Goal: Complete application form

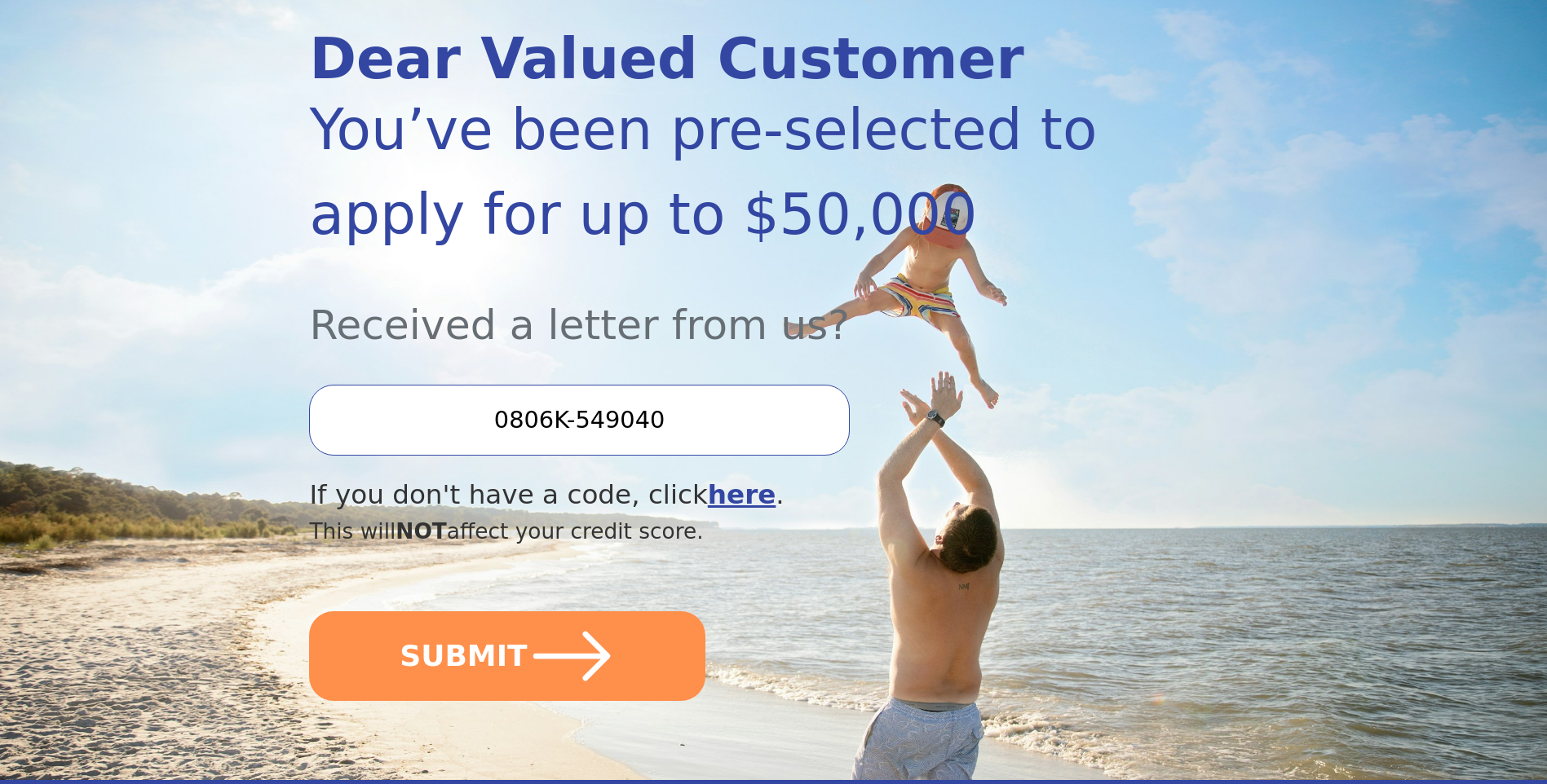
scroll to position [245, 0]
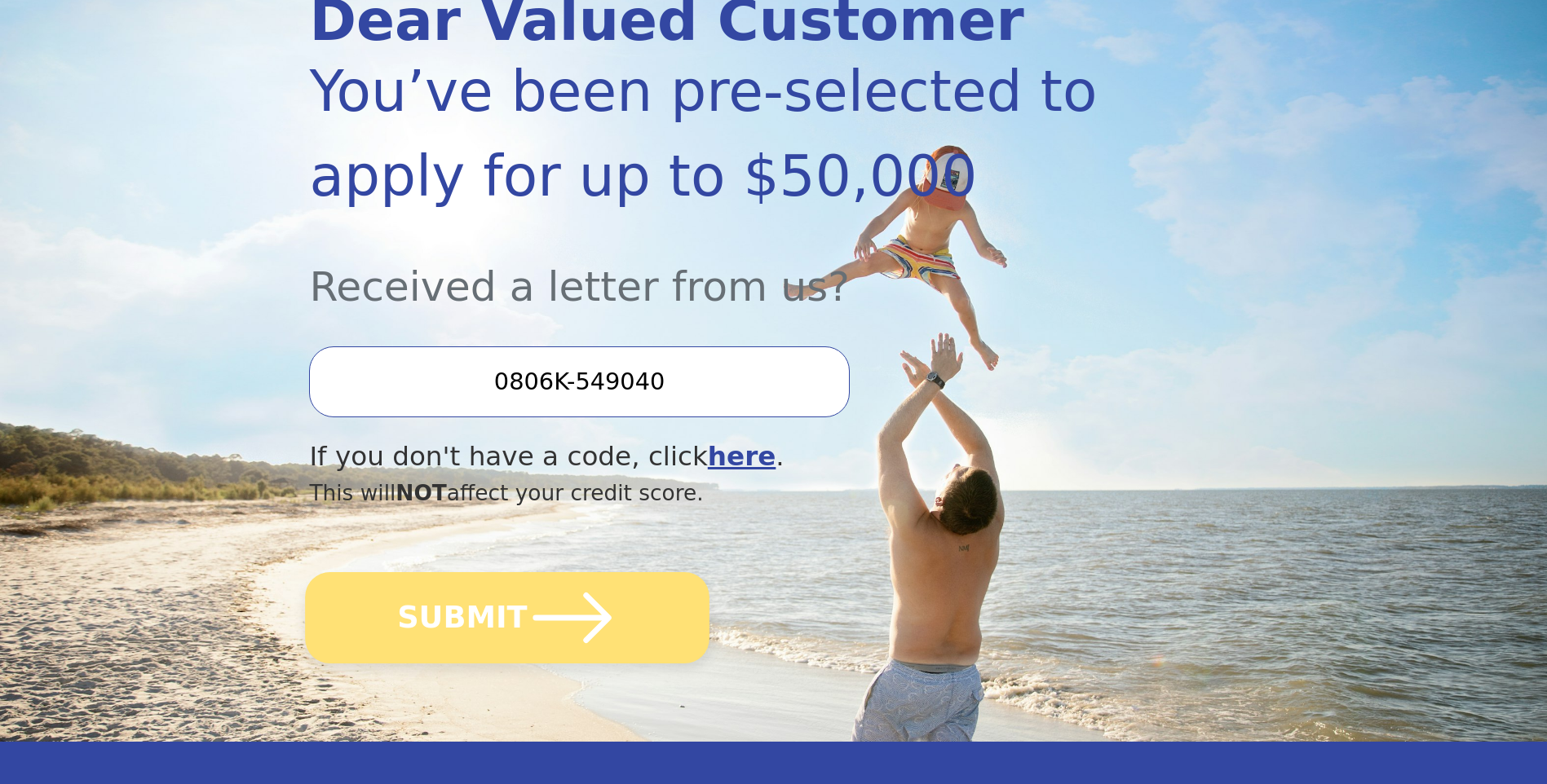
click at [594, 609] on icon "submit" at bounding box center [572, 617] width 78 height 51
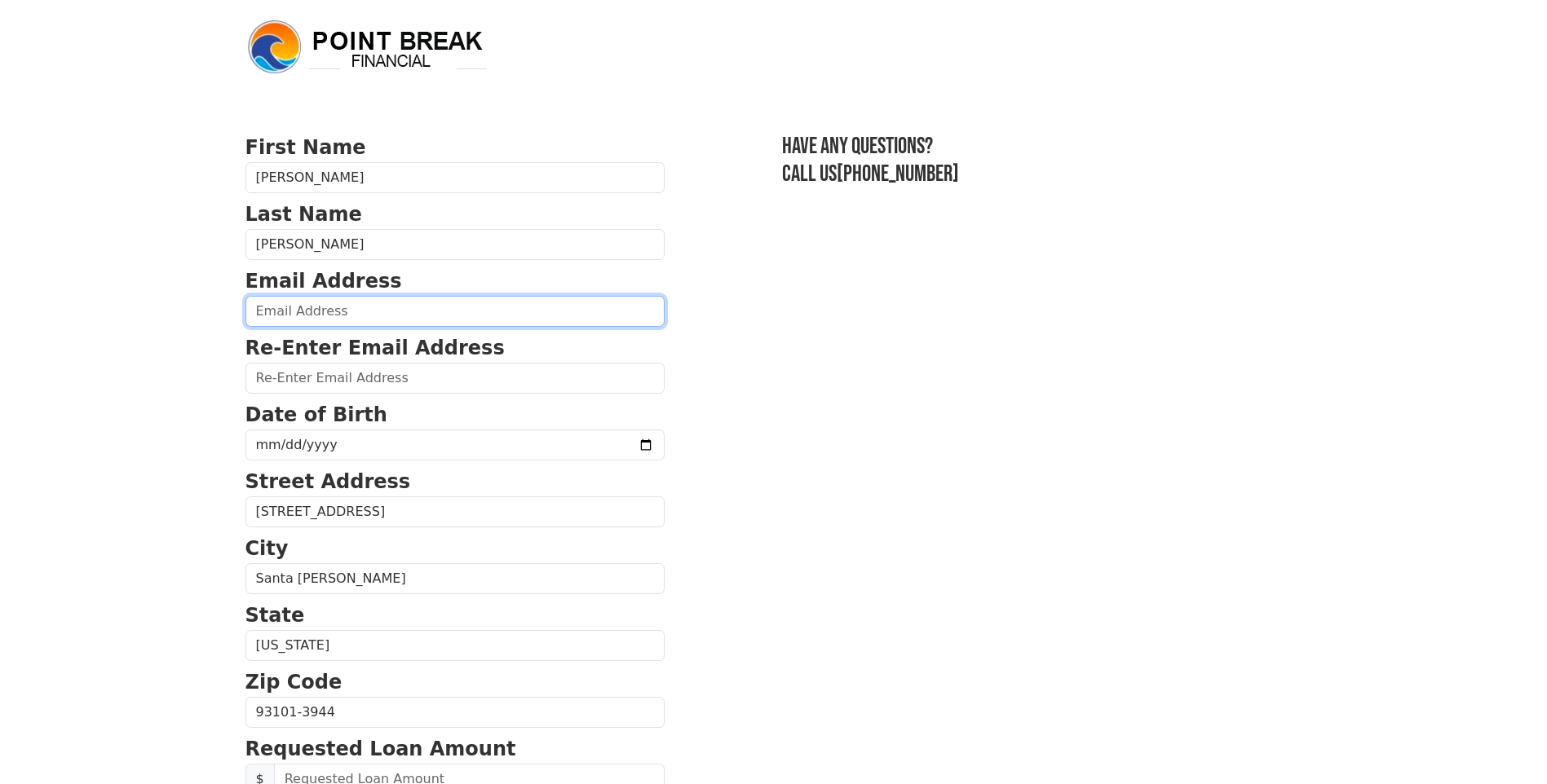
click at [380, 312] on input "email" at bounding box center [455, 312] width 419 height 31
type input "[EMAIL_ADDRESS][DOMAIN_NAME]"
type input "[PHONE_NUMBER]"
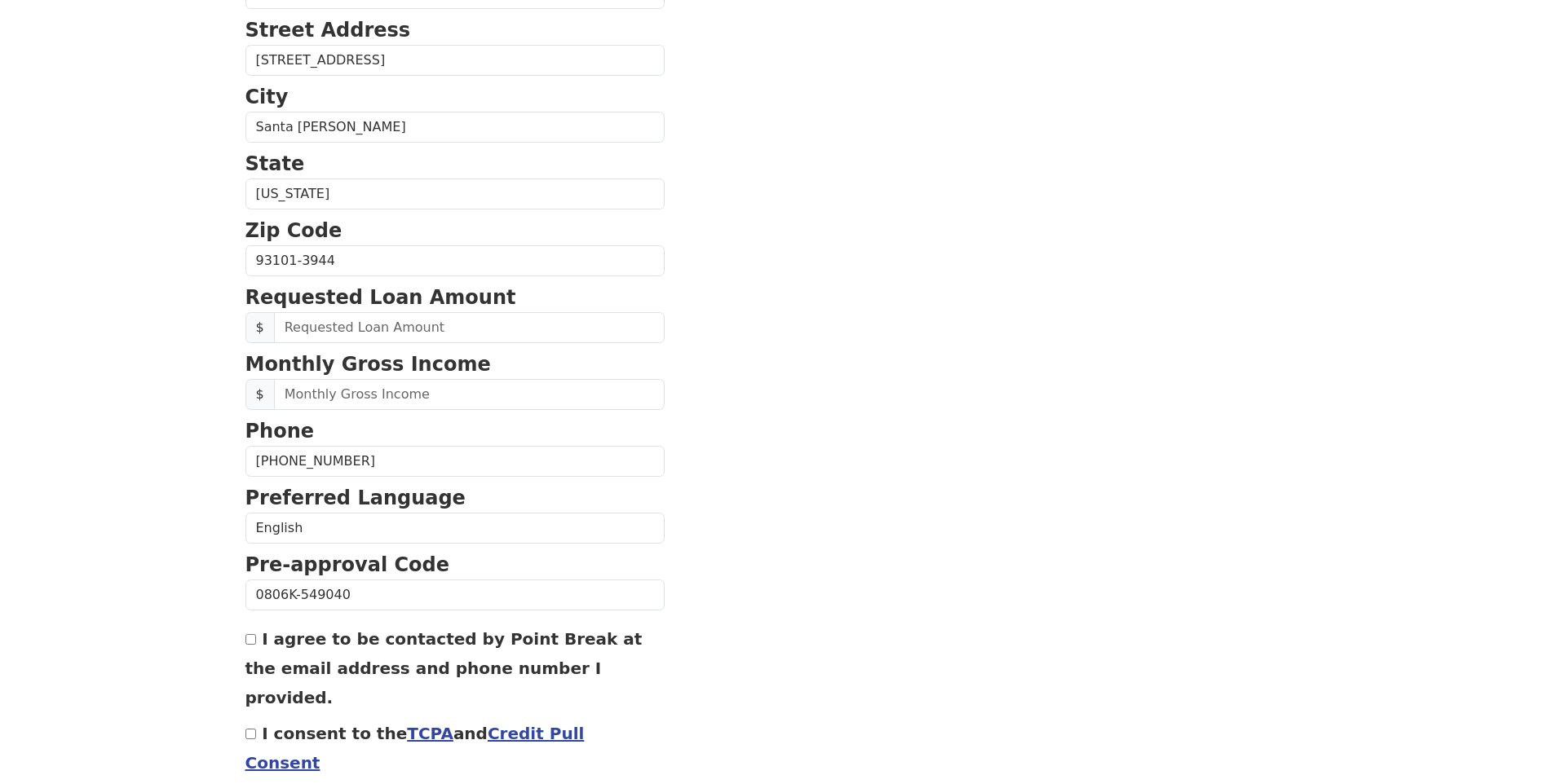
scroll to position [514, 0]
